Goal: Task Accomplishment & Management: Use online tool/utility

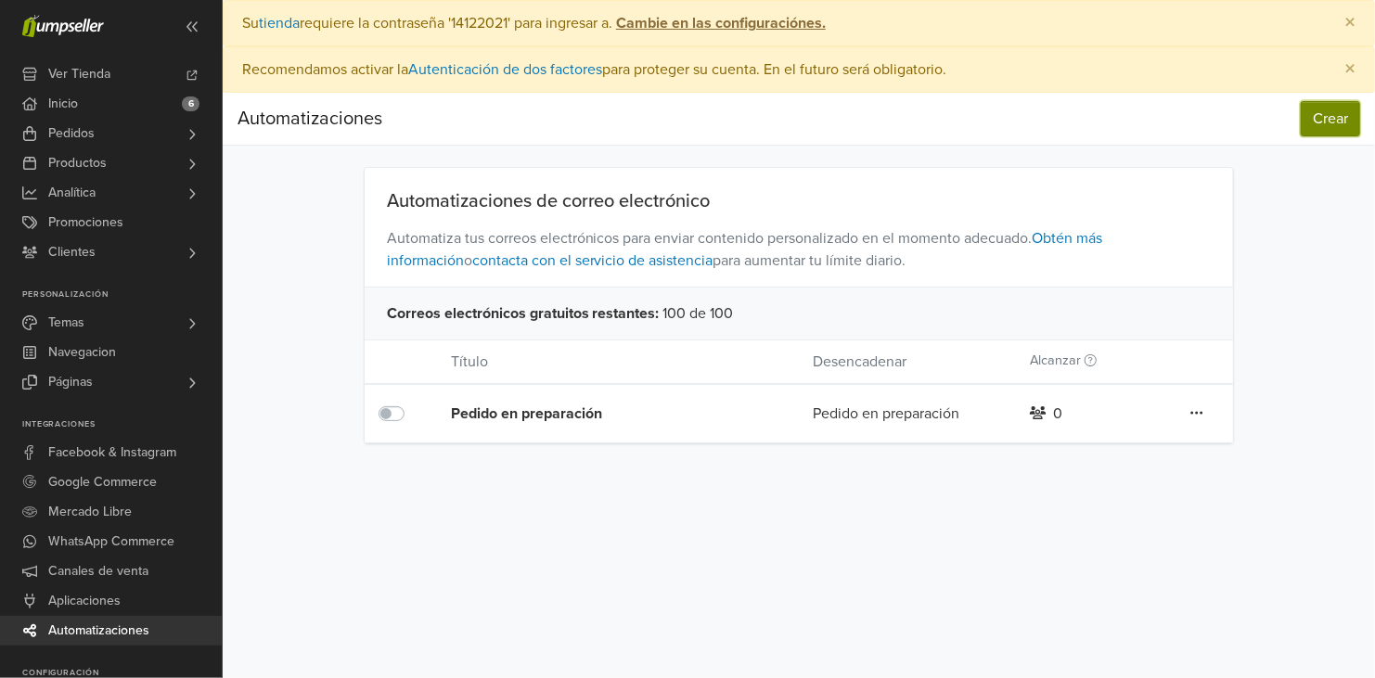
click at [1320, 119] on button "Crear" at bounding box center [1330, 118] width 59 height 35
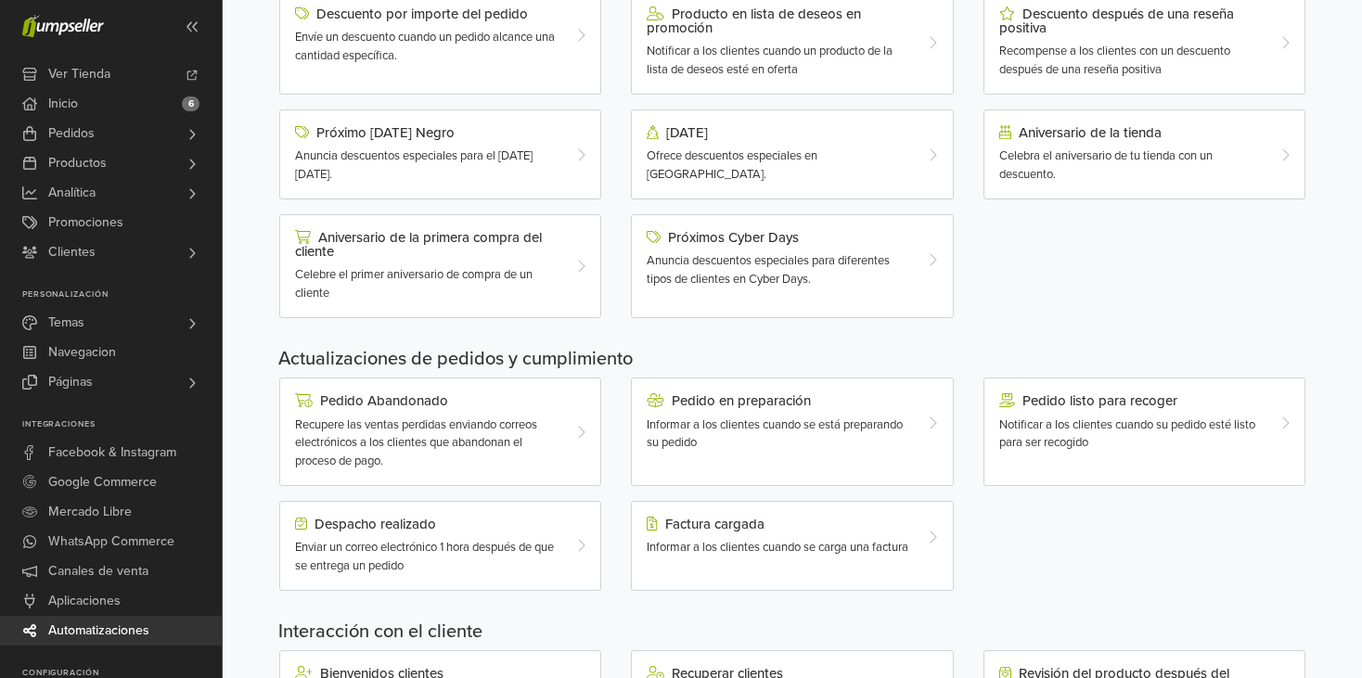
scroll to position [371, 0]
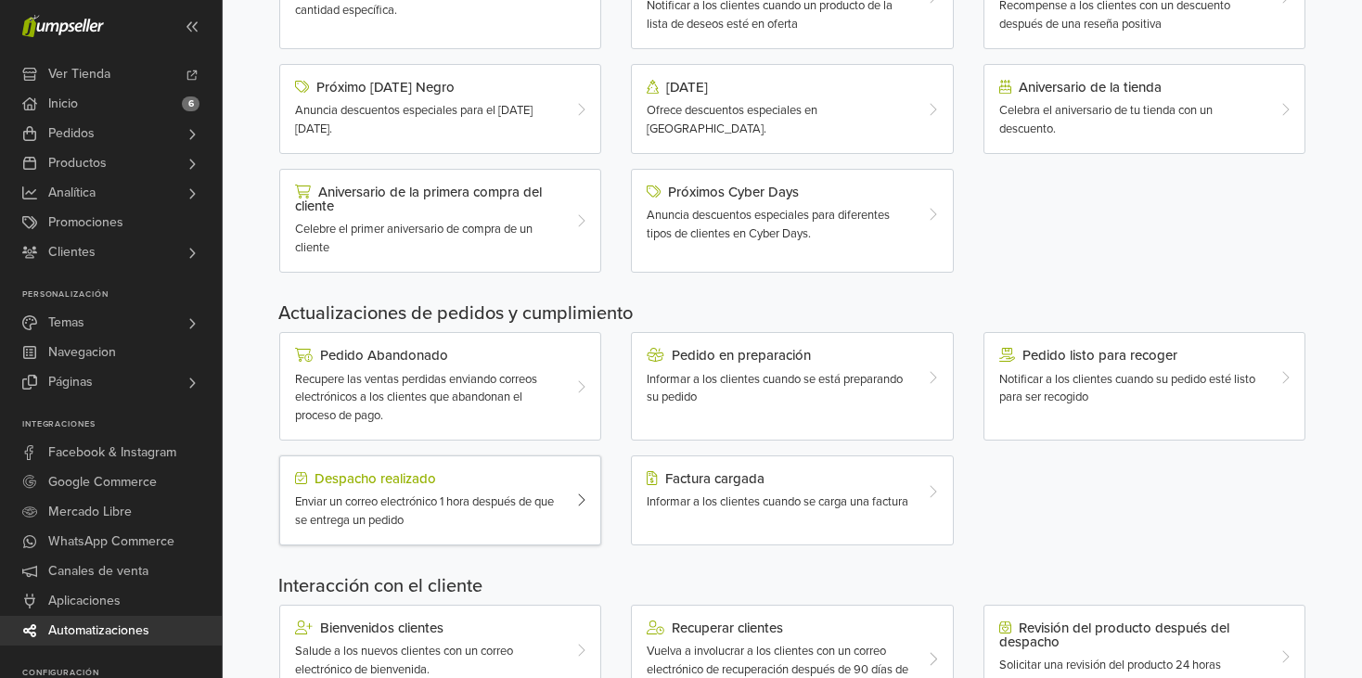
click at [498, 515] on div "Enviar un correo electrónico 1 hora después de que se entrega un pedido" at bounding box center [427, 512] width 264 height 36
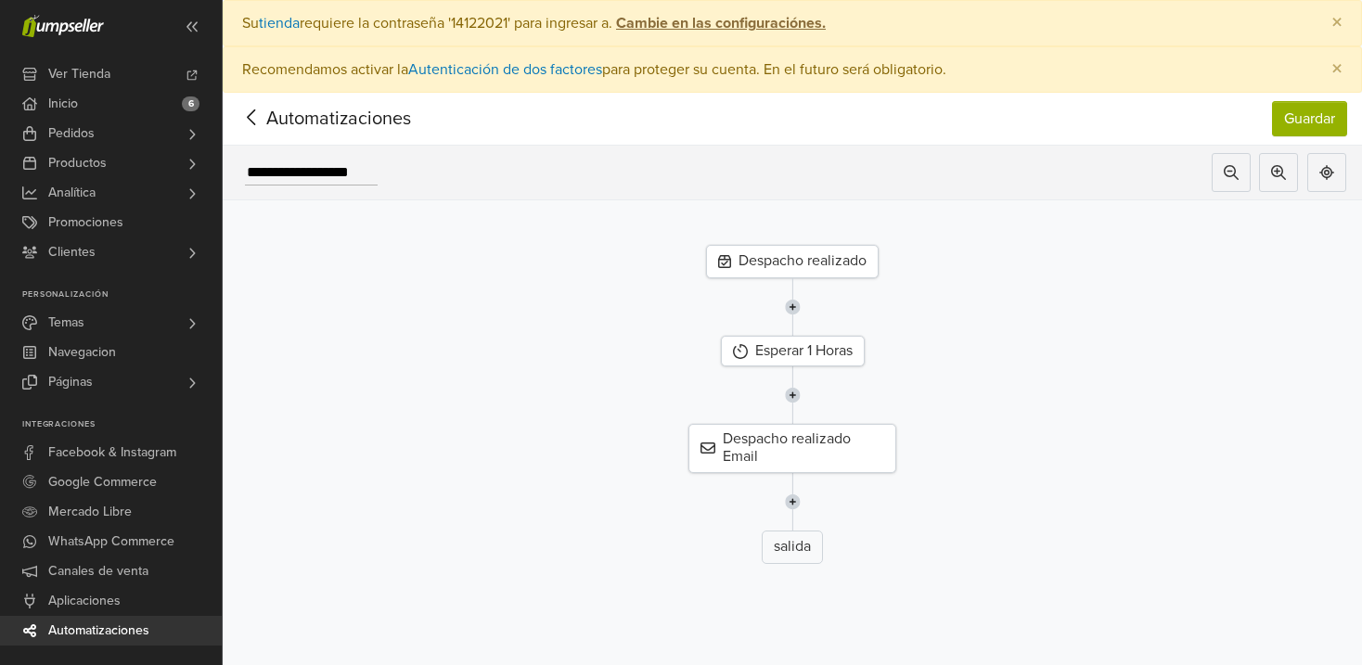
click at [838, 267] on div "Despacho realizado" at bounding box center [792, 261] width 173 height 33
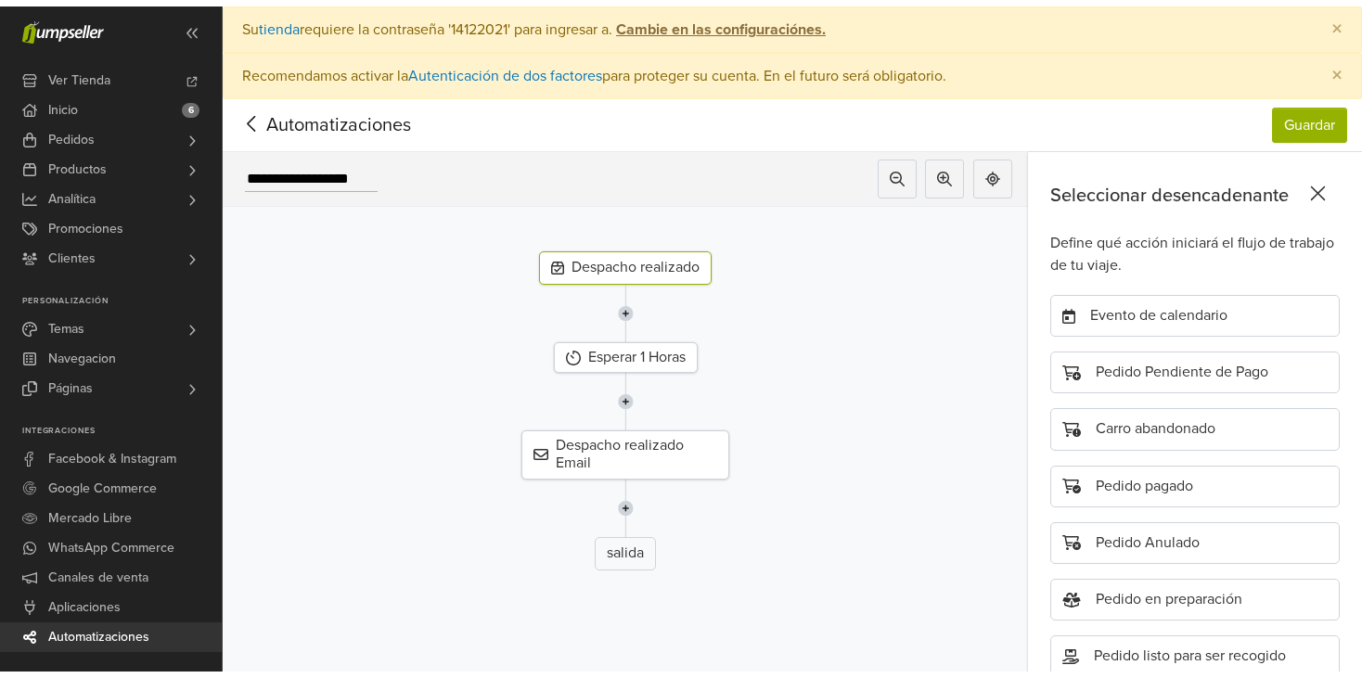
scroll to position [393, 0]
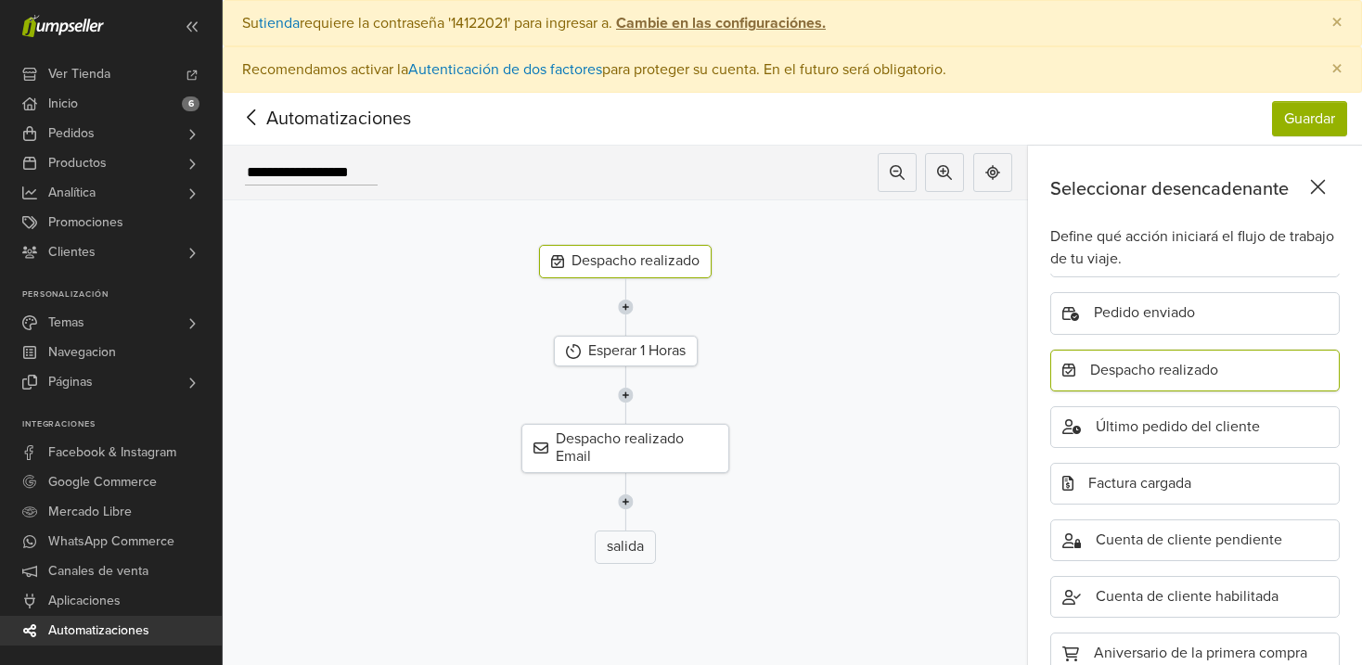
click at [1150, 364] on div "Despacho realizado" at bounding box center [1194, 371] width 289 height 42
click at [1303, 101] on button "Guardar" at bounding box center [1309, 118] width 75 height 35
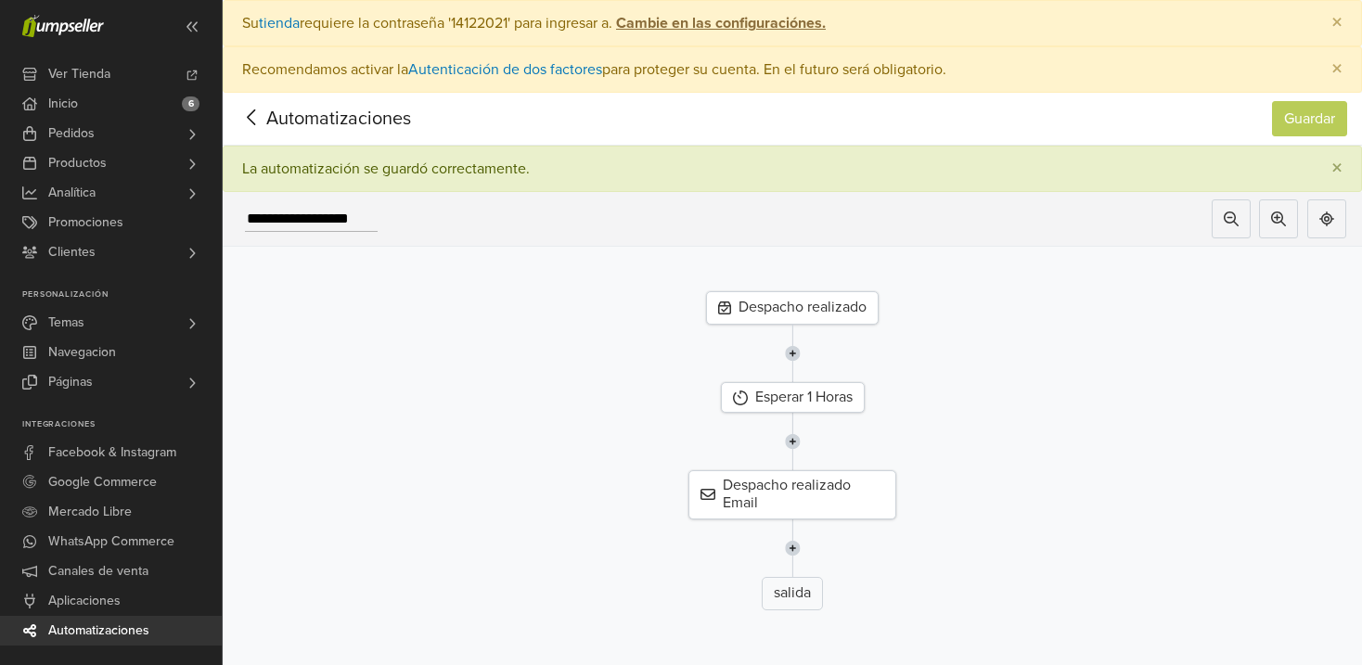
click at [252, 113] on icon at bounding box center [251, 117] width 29 height 23
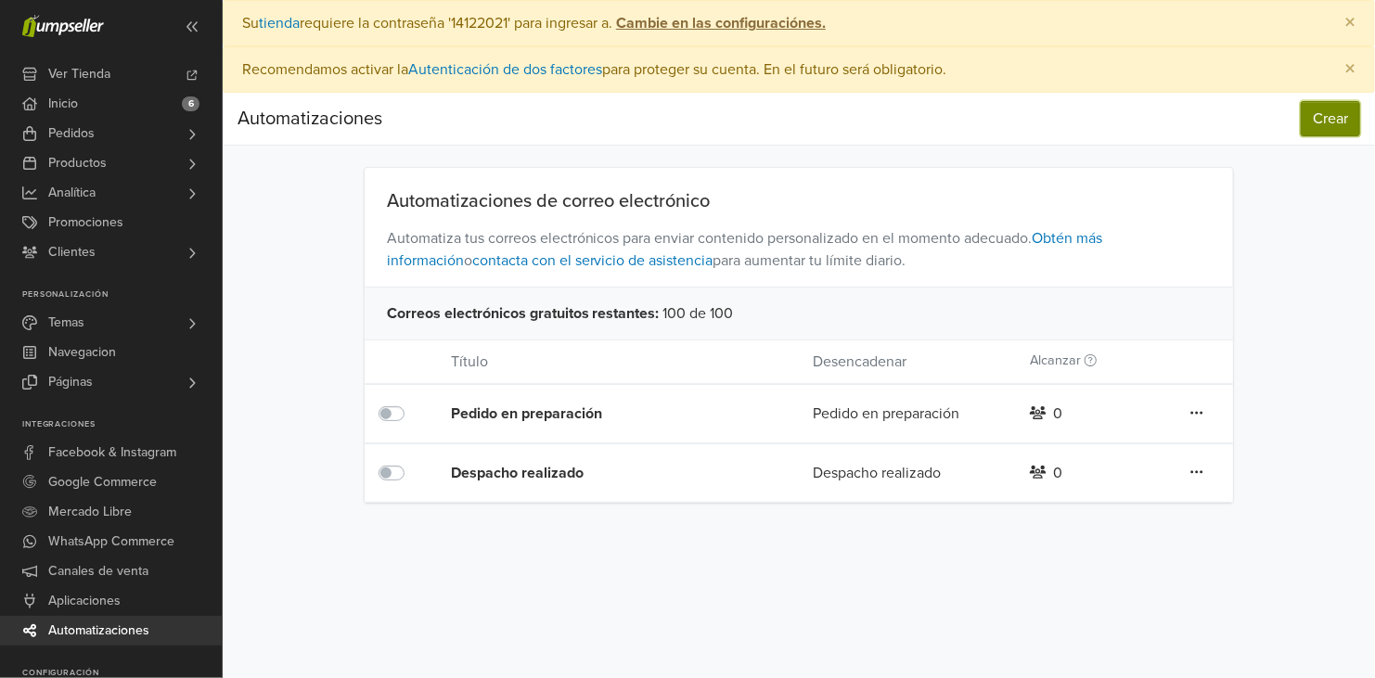
click at [1341, 125] on button "Crear" at bounding box center [1330, 118] width 59 height 35
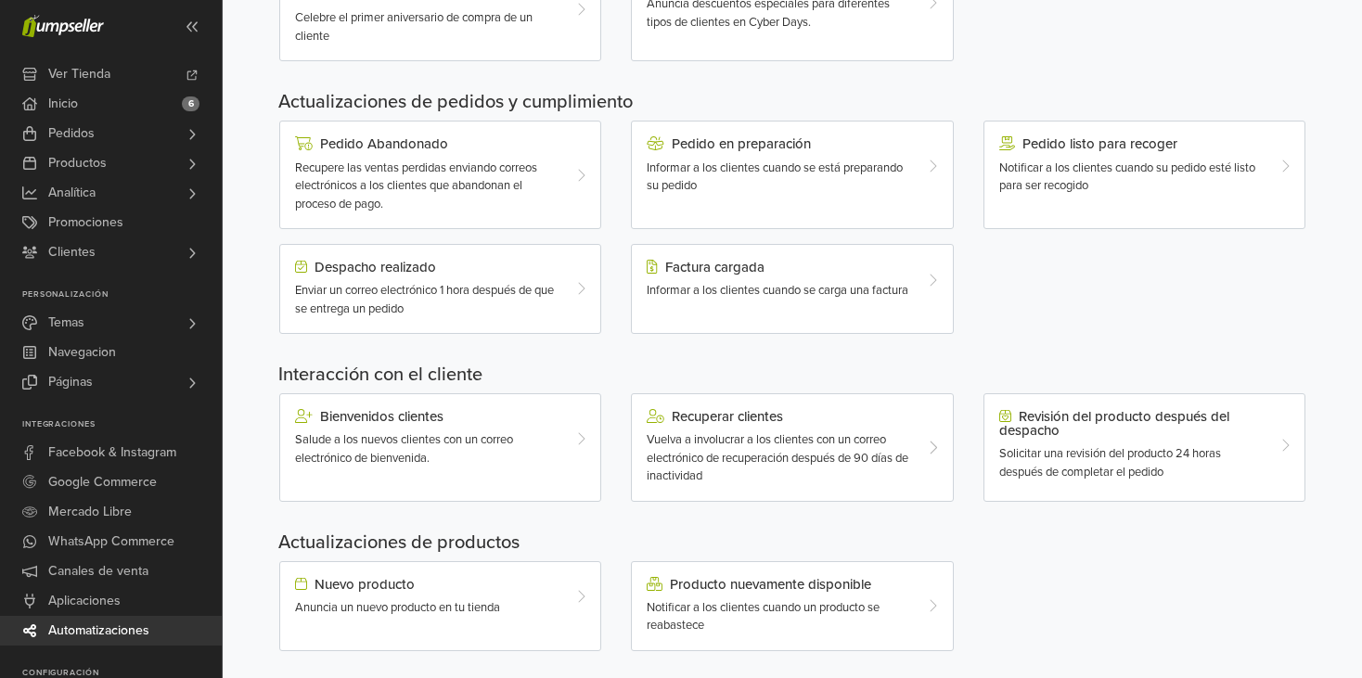
scroll to position [597, 0]
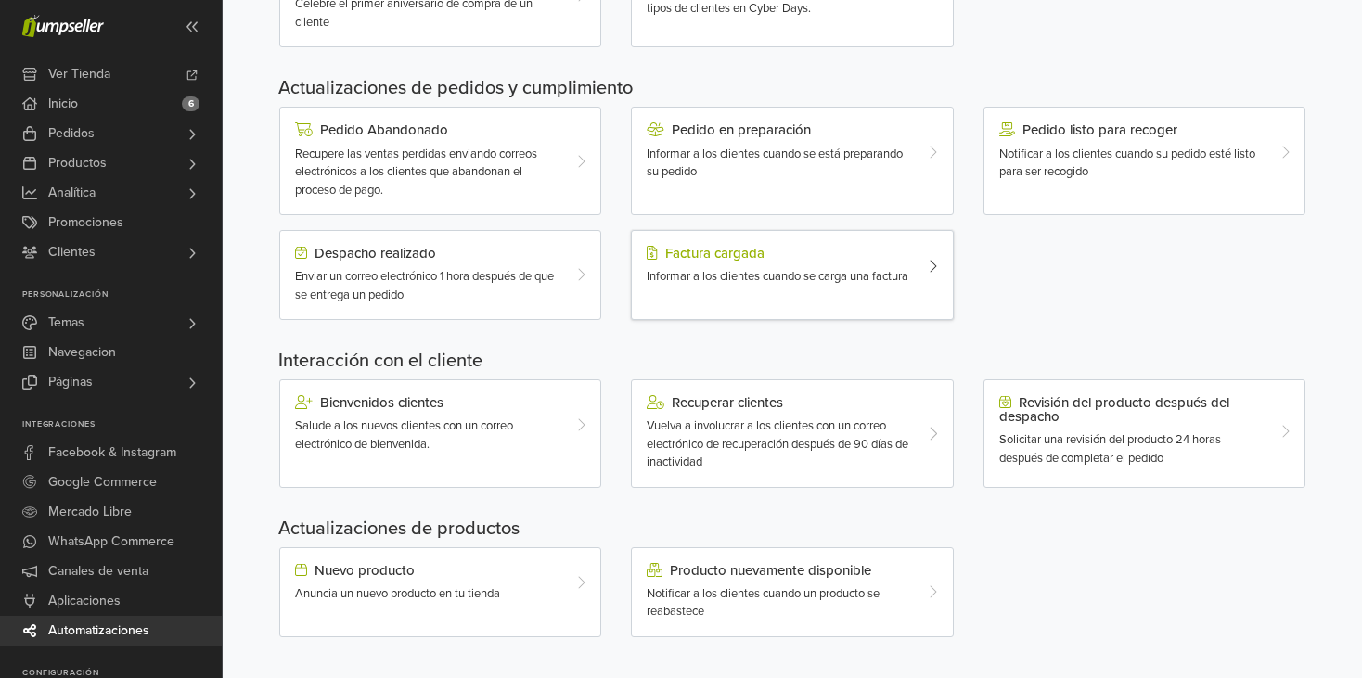
click at [733, 286] on div "Informar a los clientes cuando se carga una factura" at bounding box center [779, 277] width 264 height 19
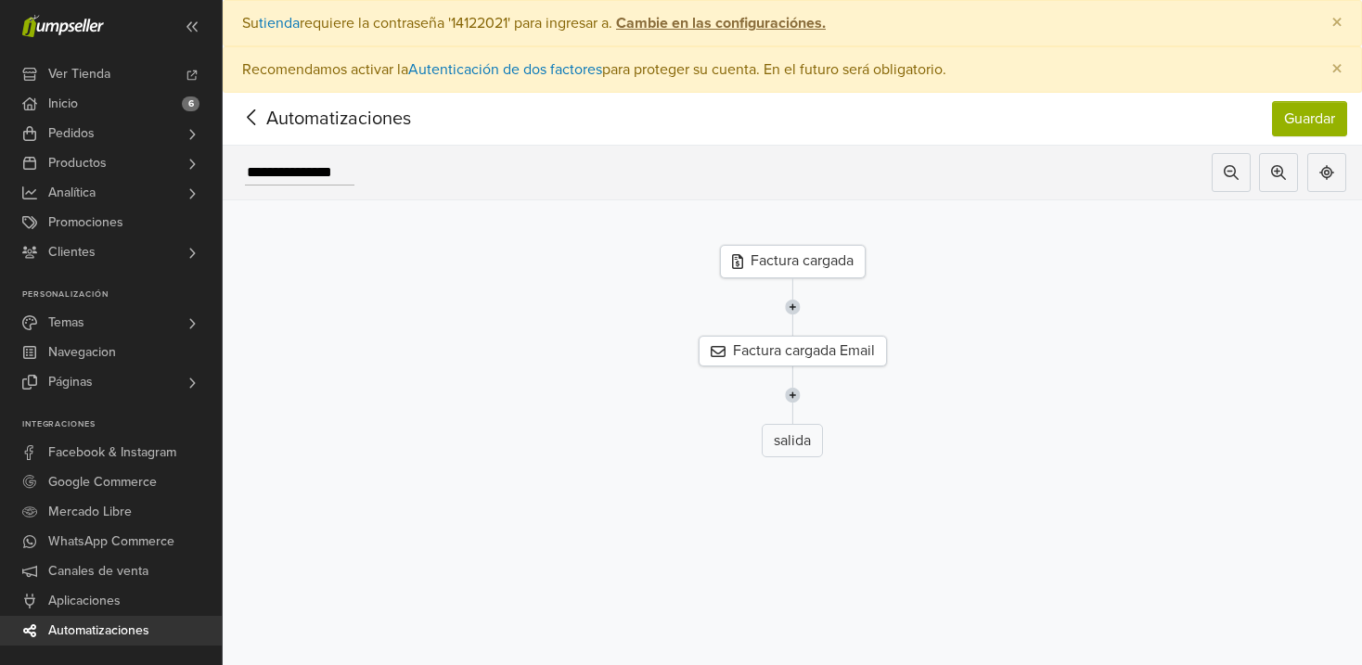
click at [818, 263] on div "Factura cargada" at bounding box center [793, 261] width 146 height 33
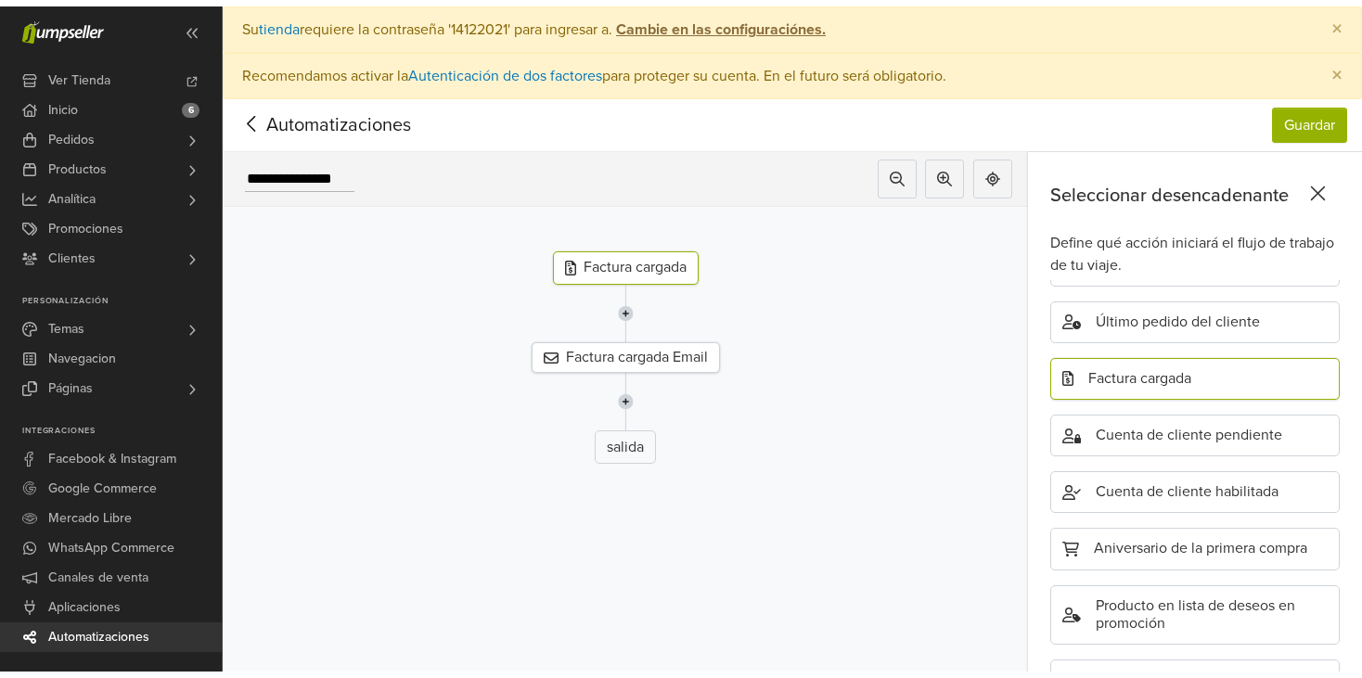
scroll to position [507, 0]
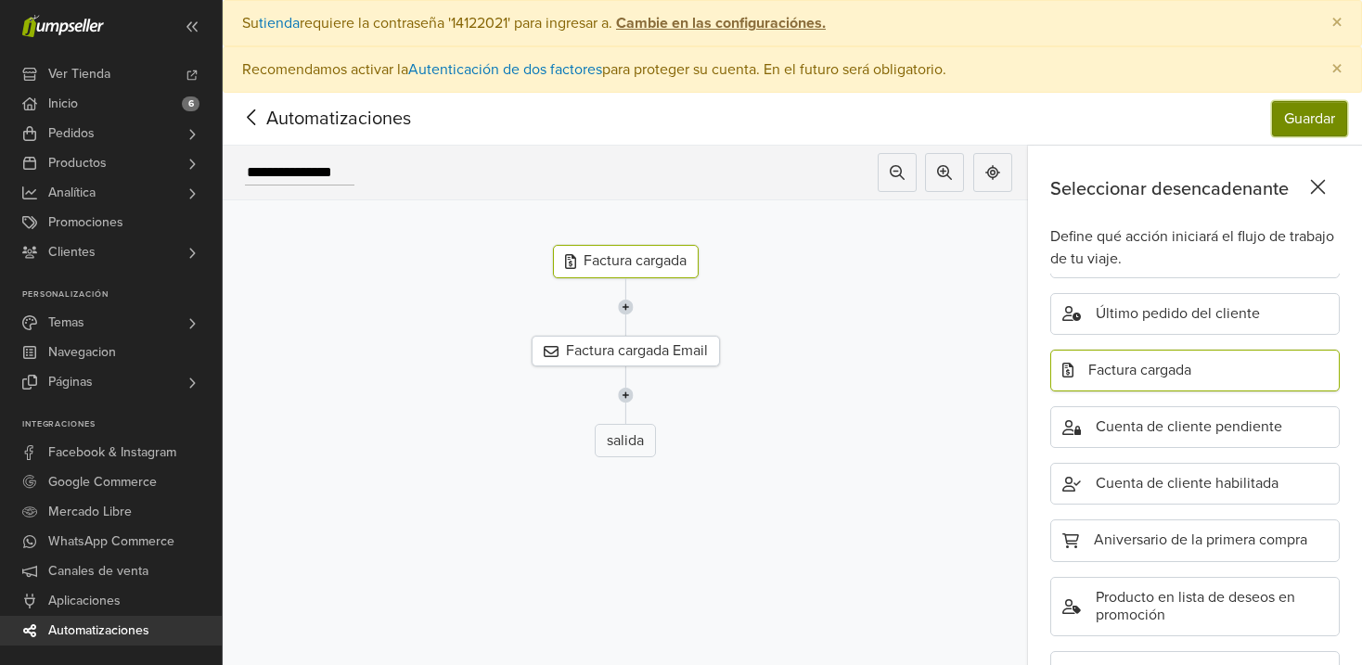
click at [1325, 122] on button "Guardar" at bounding box center [1309, 118] width 75 height 35
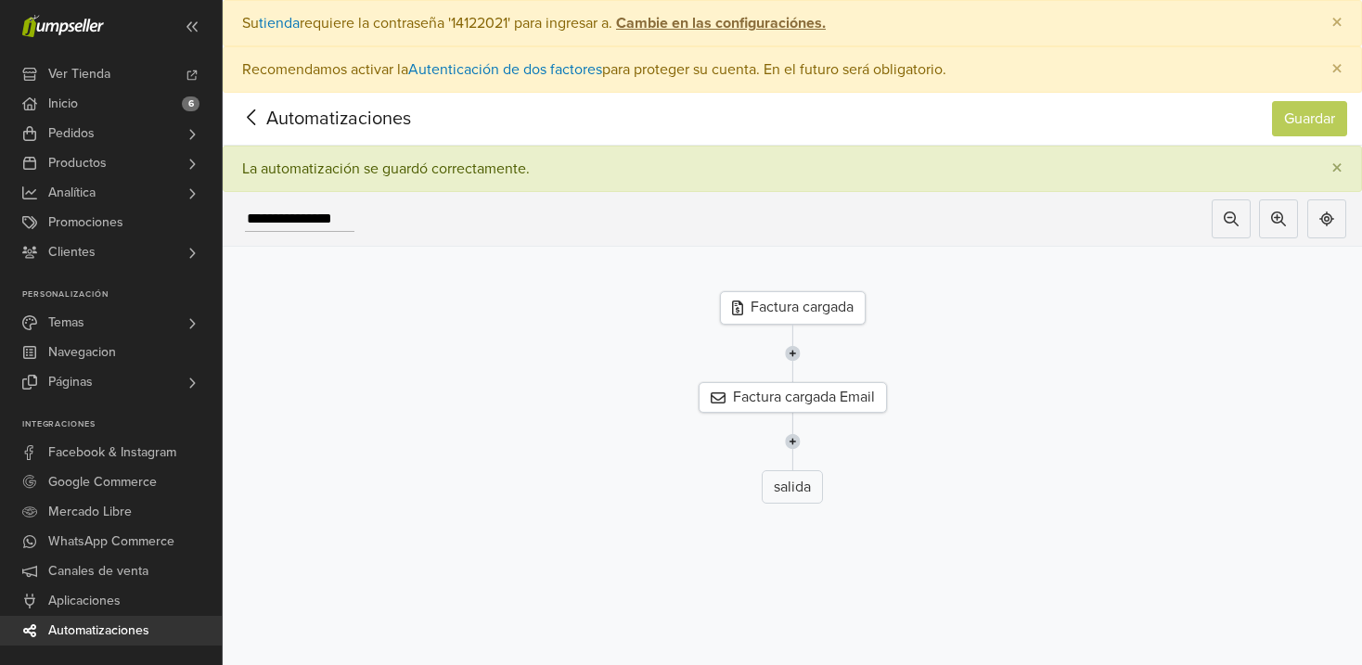
click at [263, 122] on icon at bounding box center [251, 117] width 29 height 23
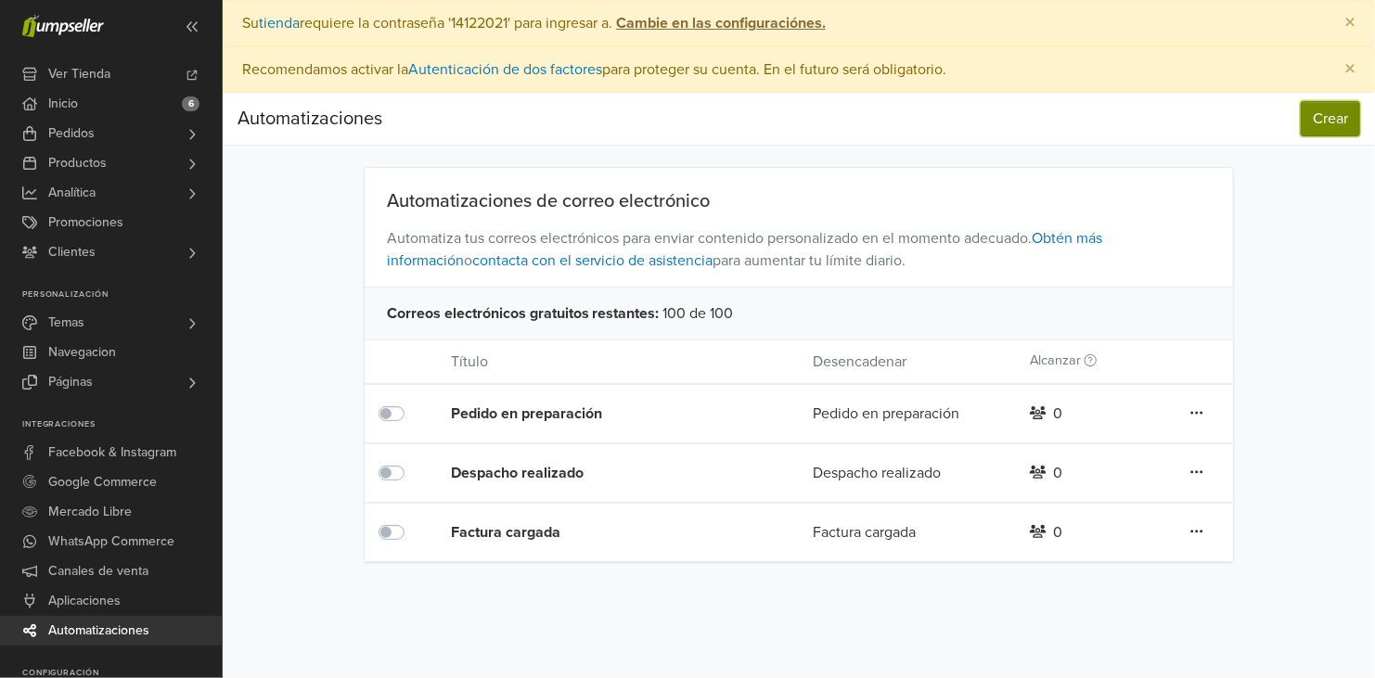
click at [1335, 123] on button "Crear" at bounding box center [1330, 118] width 59 height 35
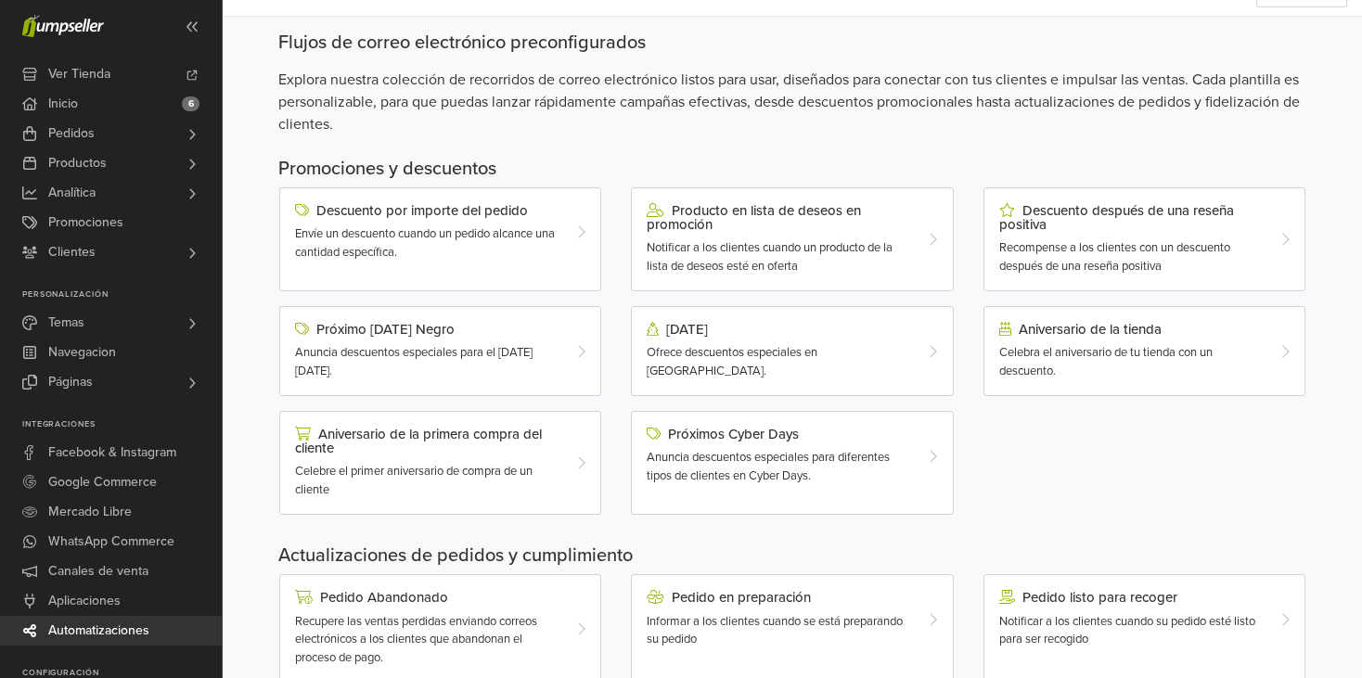
scroll to position [186, 0]
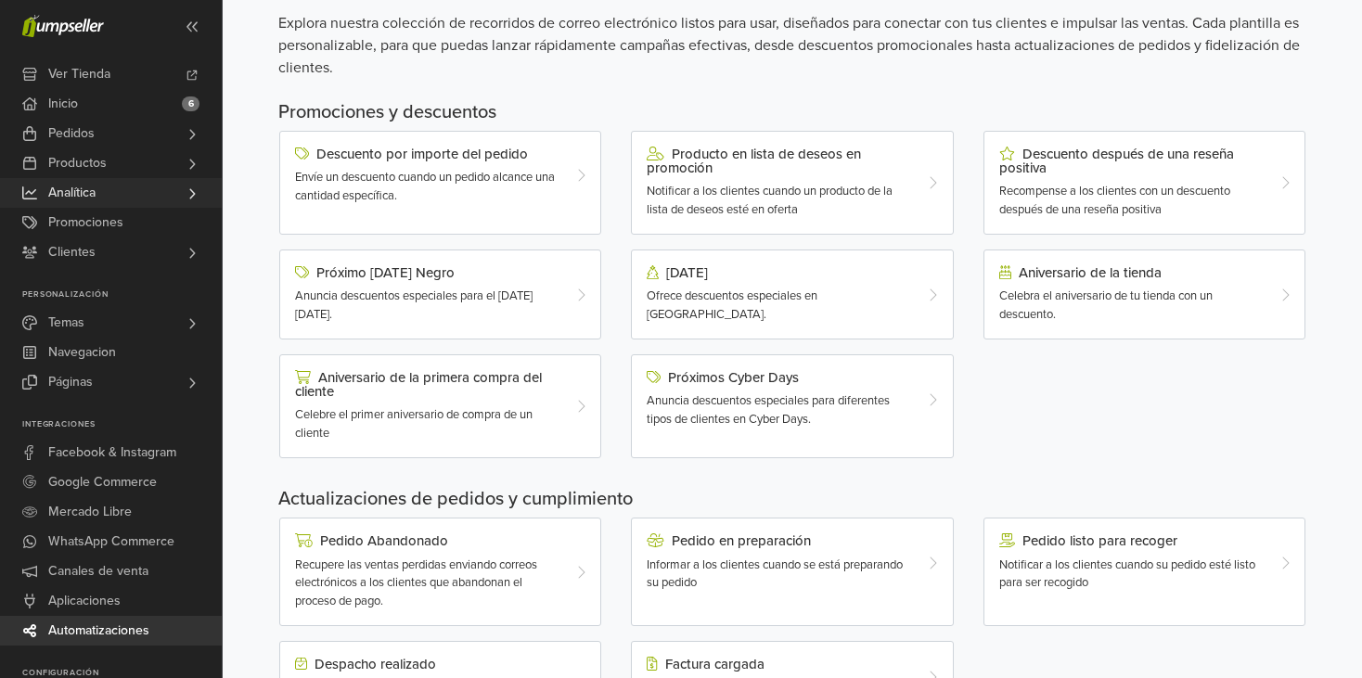
click at [109, 189] on link "Analítica" at bounding box center [111, 193] width 222 height 30
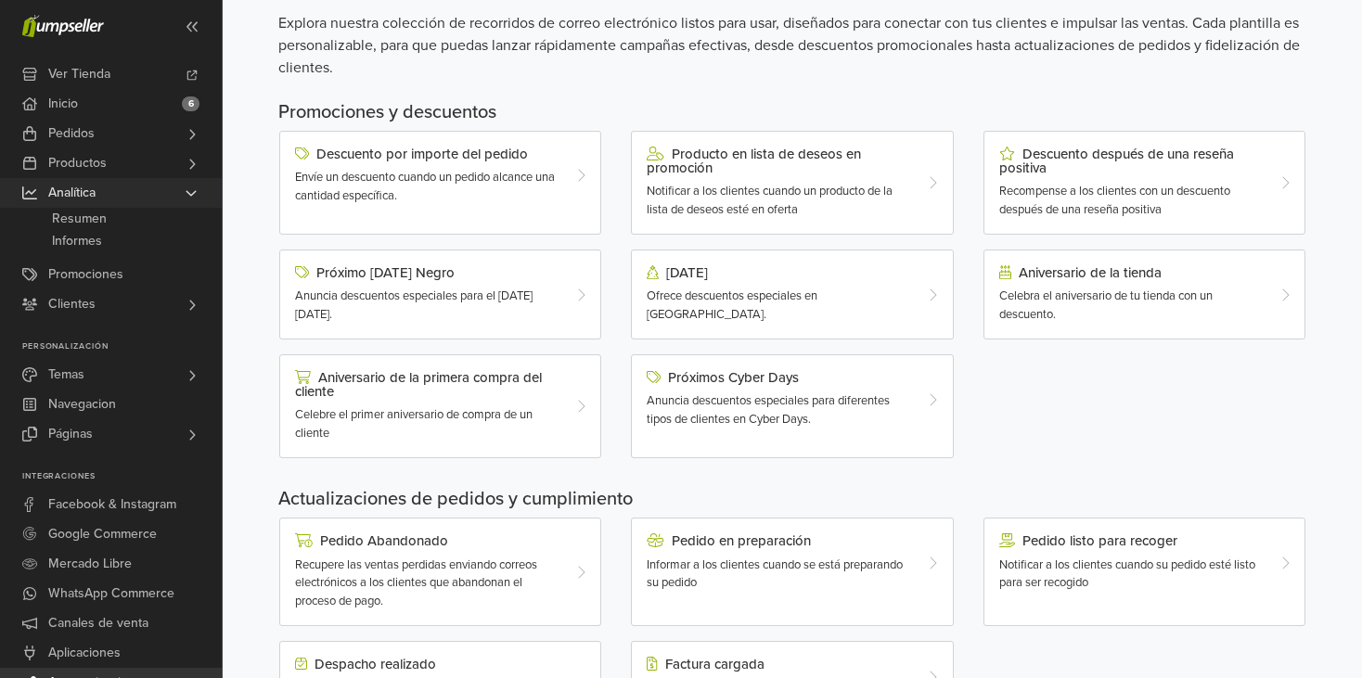
click at [110, 195] on link "Analítica" at bounding box center [111, 193] width 222 height 30
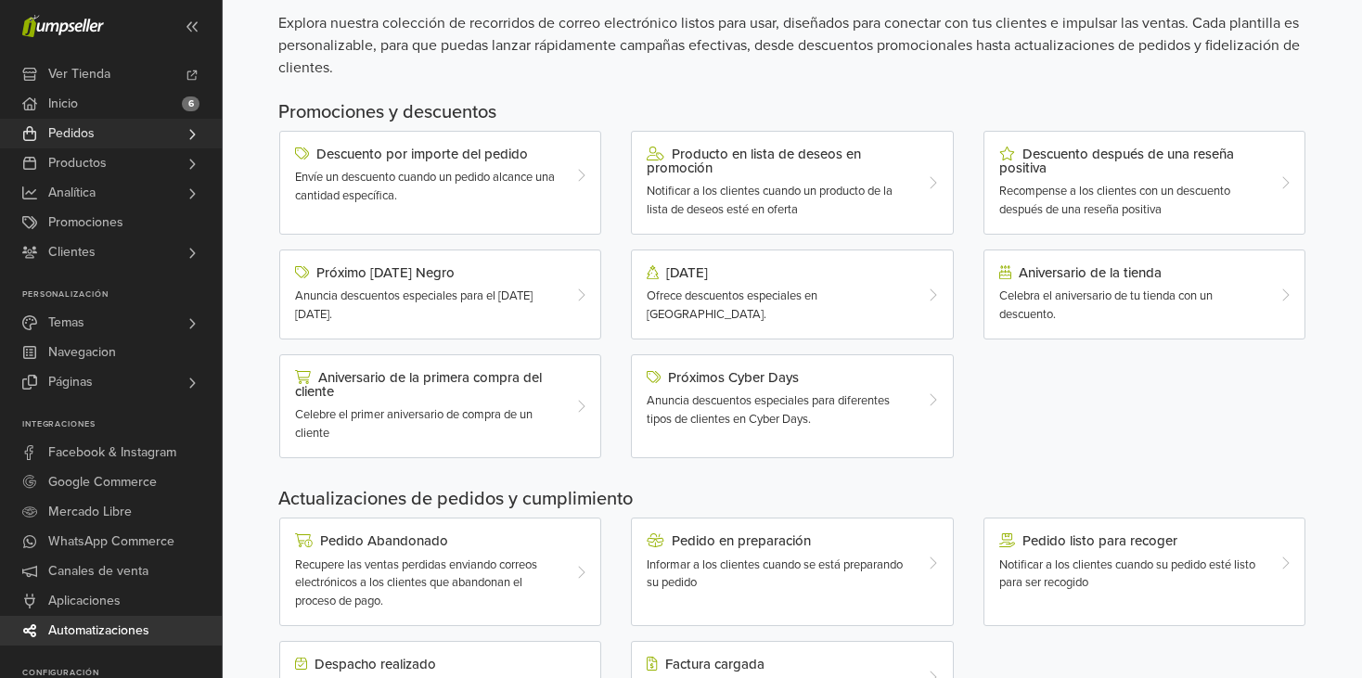
click at [123, 128] on link "Pedidos" at bounding box center [111, 134] width 222 height 30
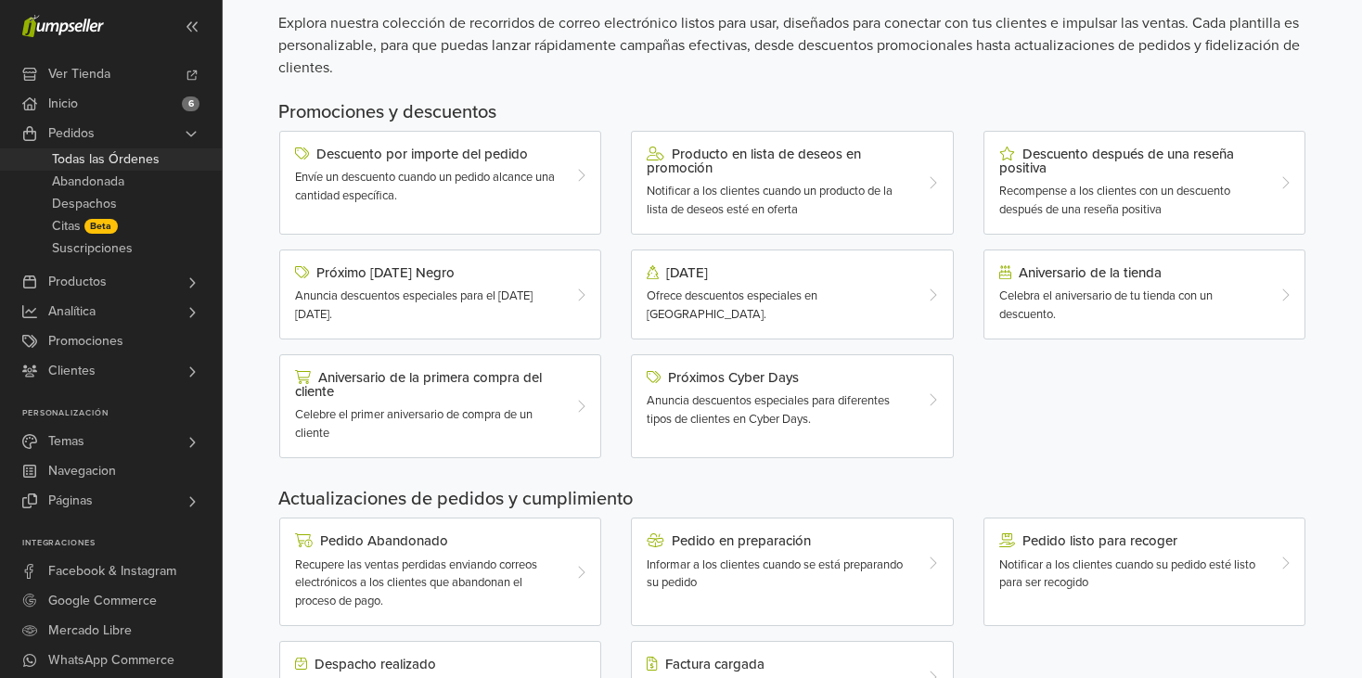
click at [96, 160] on span "Todas las Órdenes" at bounding box center [106, 159] width 108 height 22
